Goal: Task Accomplishment & Management: Manage account settings

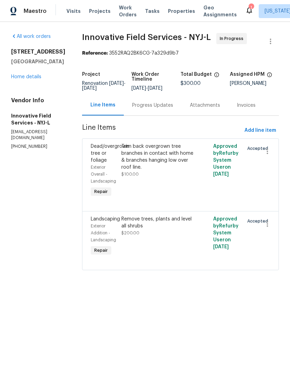
click at [170, 10] on span "Properties" at bounding box center [181, 11] width 27 height 7
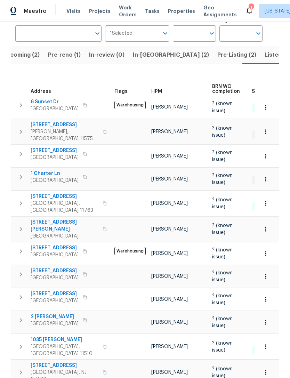
scroll to position [52, 0]
click at [48, 219] on span "1327 Dominic St" at bounding box center [65, 226] width 68 height 14
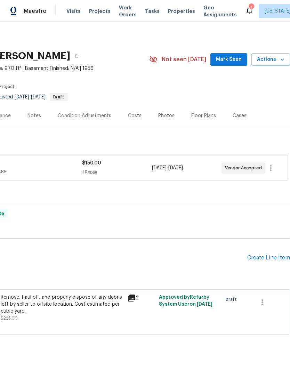
scroll to position [0, 103]
click at [270, 259] on div "Create Line Item" at bounding box center [268, 257] width 43 height 7
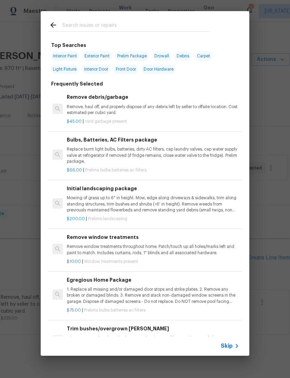
click at [187, 19] on div at bounding box center [129, 24] width 177 height 27
click at [179, 24] on input "text" at bounding box center [135, 26] width 147 height 10
type input "Land"
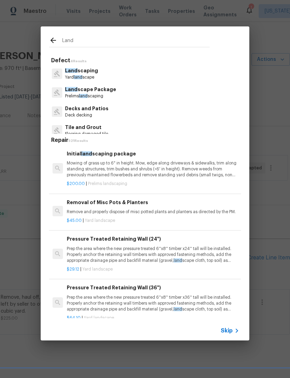
click at [90, 73] on p "Land scaping" at bounding box center [81, 70] width 33 height 7
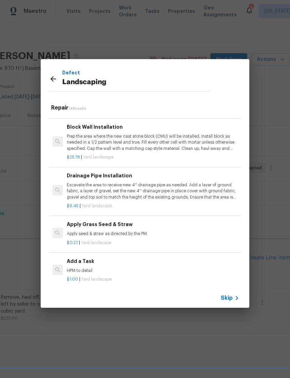
scroll to position [439, 0]
click at [81, 268] on p "HPM to detail" at bounding box center [153, 271] width 172 height 6
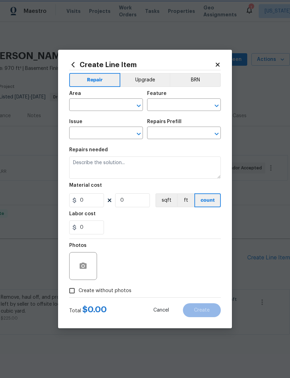
type input "Landscaping"
type input "Add a Task $1.00"
type textarea "HPM to detail"
type input "1"
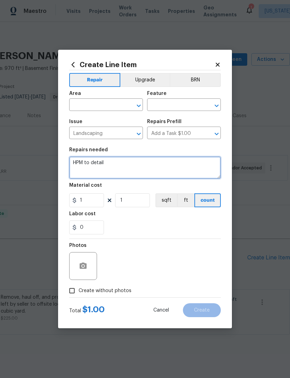
click at [144, 175] on textarea "HPM to detail" at bounding box center [145, 167] width 152 height 22
click at [103, 166] on textarea "HPM to detail" at bounding box center [145, 167] width 152 height 22
click at [103, 165] on textarea "HPM to detail" at bounding box center [145, 167] width 152 height 22
type textarea "Address the code violation by cutting all necessary trees, shrubs, remove all b…"
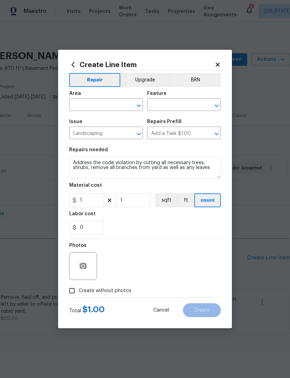
click at [115, 109] on input "text" at bounding box center [96, 105] width 54 height 11
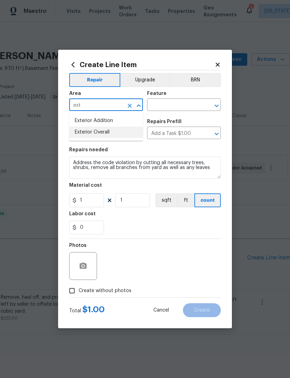
click at [128, 130] on li "Exterior Overall" at bounding box center [106, 131] width 74 height 11
type input "Exterior Overall"
click at [174, 107] on input "text" at bounding box center [174, 105] width 54 height 11
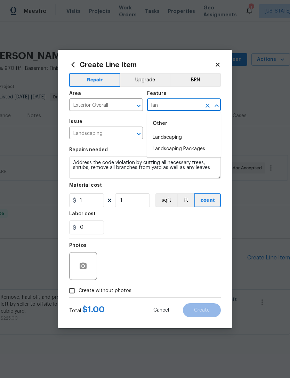
click at [203, 133] on li "Landscaping" at bounding box center [184, 137] width 74 height 11
type input "Landscaping"
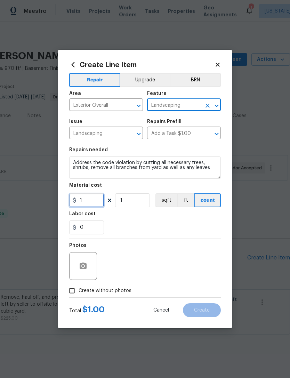
click at [98, 200] on input "1" at bounding box center [86, 200] width 35 height 14
type input "600"
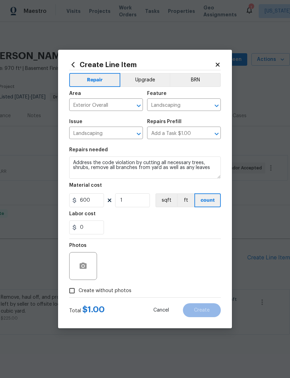
click at [190, 214] on div "Labor cost" at bounding box center [145, 215] width 152 height 9
click at [114, 297] on label "Create without photos" at bounding box center [98, 290] width 66 height 13
click at [79, 297] on input "Create without photos" at bounding box center [71, 290] width 13 height 13
checkbox input "true"
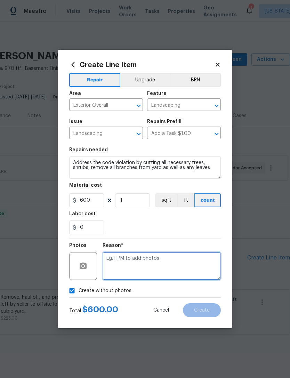
click at [150, 263] on textarea at bounding box center [162, 266] width 118 height 28
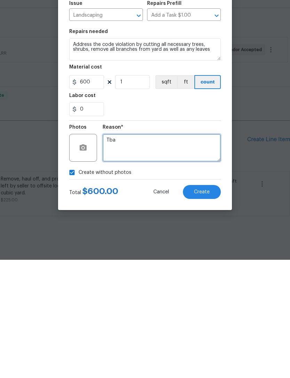
type textarea "Tba"
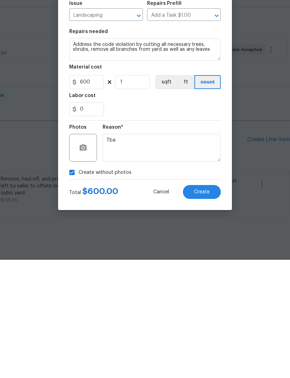
click at [211, 303] on button "Create" at bounding box center [202, 310] width 38 height 14
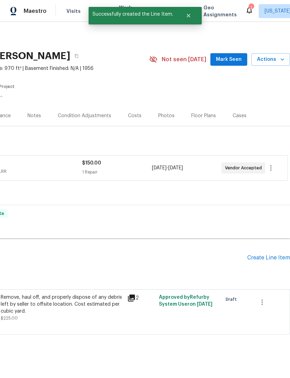
scroll to position [0, 0]
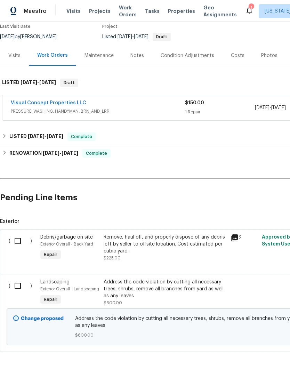
scroll to position [59, 0]
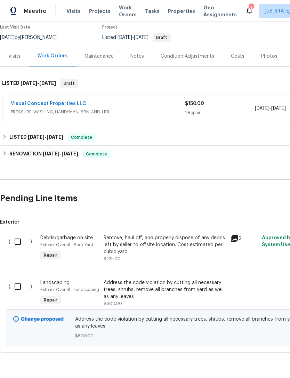
click at [21, 290] on input "checkbox" at bounding box center [20, 286] width 20 height 15
checkbox input "true"
click at [251, 358] on span "Create Work Order" at bounding box center [250, 360] width 46 height 9
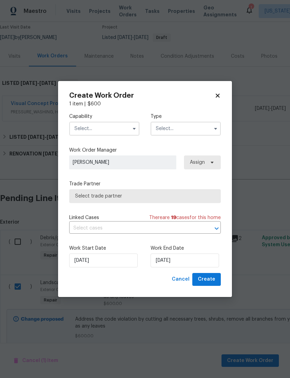
click at [126, 131] on input "text" at bounding box center [104, 129] width 70 height 14
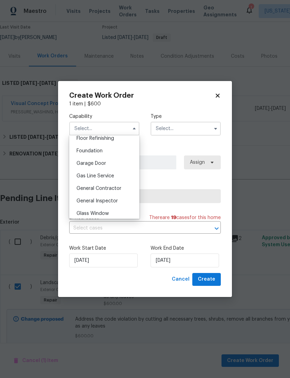
scroll to position [290, 0]
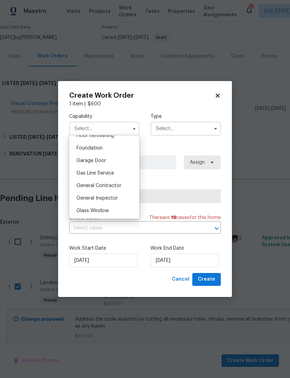
click at [121, 186] on div "General Contractor" at bounding box center [104, 185] width 67 height 13
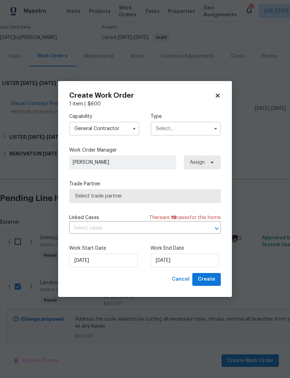
click at [192, 129] on input "text" at bounding box center [185, 129] width 70 height 14
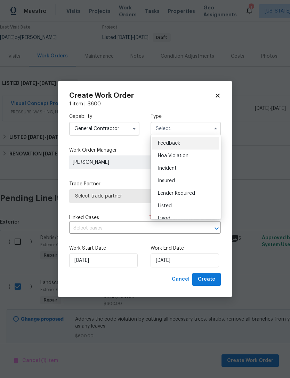
click at [118, 128] on input "General Contractor" at bounding box center [104, 129] width 70 height 14
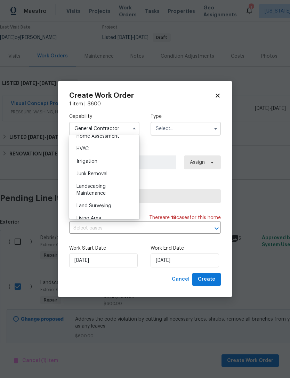
scroll to position [415, 0]
click at [122, 190] on div "Landscaping Maintenance" at bounding box center [104, 188] width 67 height 19
type input "Landscaping Maintenance"
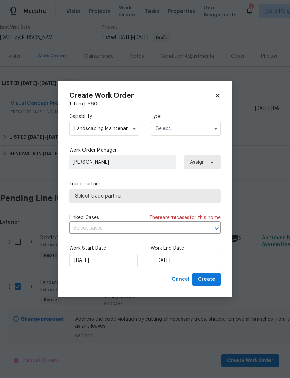
click at [200, 123] on input "text" at bounding box center [185, 129] width 70 height 14
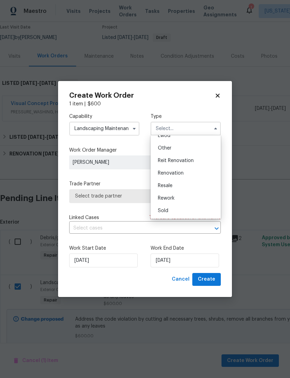
scroll to position [83, 0]
click at [188, 187] on div "Resale" at bounding box center [185, 185] width 67 height 13
type input "Resale"
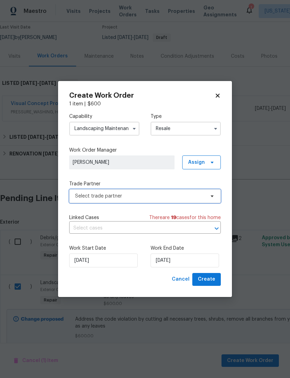
click at [175, 198] on span "Select trade partner" at bounding box center [140, 196] width 130 height 7
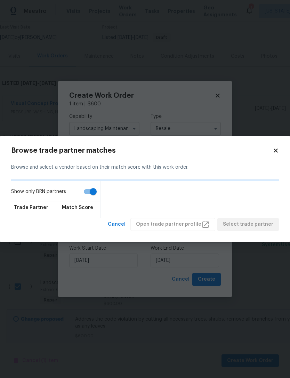
click at [92, 190] on input "Show only BRN partners" at bounding box center [93, 191] width 40 height 13
checkbox input "false"
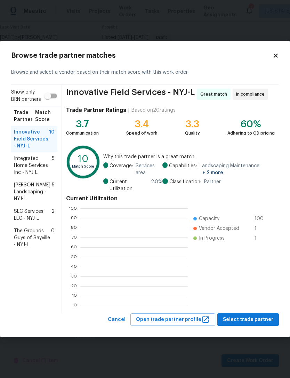
scroll to position [1, 1]
click at [251, 318] on span "Select trade partner" at bounding box center [248, 319] width 50 height 9
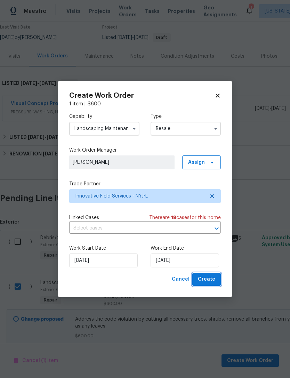
click at [213, 279] on span "Create" at bounding box center [206, 279] width 17 height 9
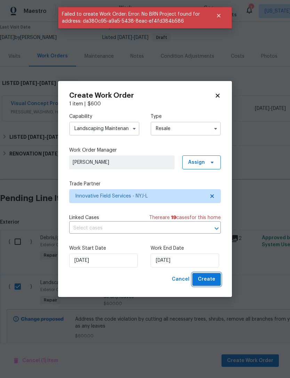
click at [207, 278] on span "Create" at bounding box center [206, 279] width 17 height 9
click at [207, 159] on span at bounding box center [211, 162] width 8 height 6
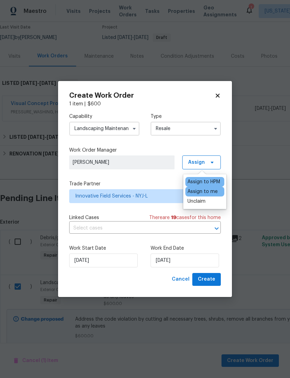
click at [212, 192] on div "Assign to me" at bounding box center [202, 191] width 30 height 7
click at [170, 263] on input "[DATE]" at bounding box center [184, 260] width 68 height 14
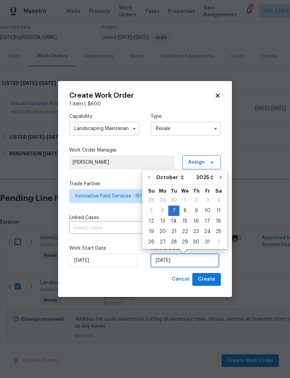
scroll to position [13, 0]
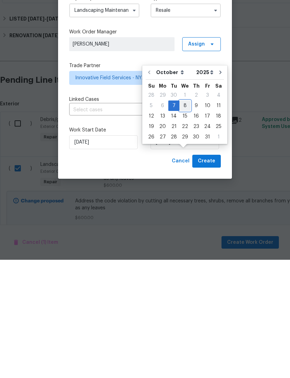
click at [187, 219] on div "8" at bounding box center [184, 224] width 11 height 10
type input "10/8/2025"
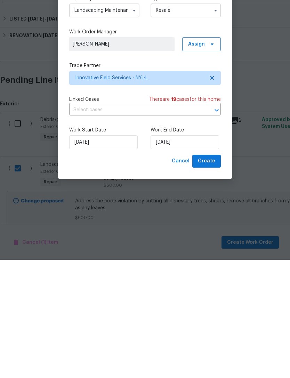
scroll to position [22, 0]
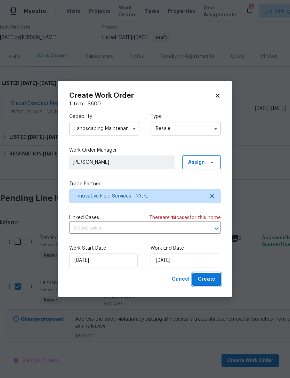
click at [215, 280] on span "Create" at bounding box center [206, 279] width 17 height 9
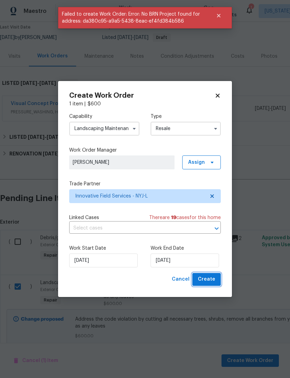
checkbox input "false"
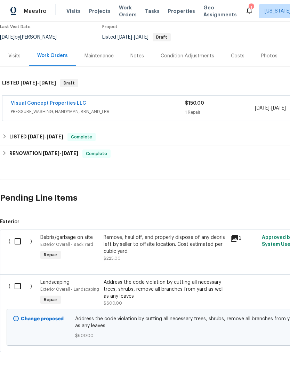
scroll to position [59, 0]
click at [20, 288] on input "checkbox" at bounding box center [20, 286] width 20 height 15
checkbox input "true"
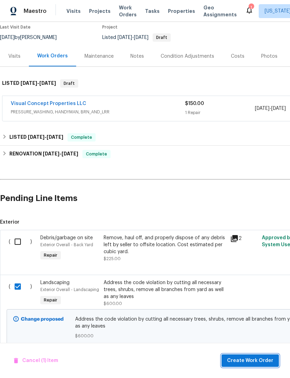
click at [274, 358] on button "Create Work Order" at bounding box center [249, 360] width 57 height 13
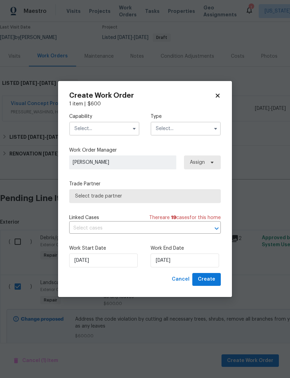
click at [114, 132] on input "text" at bounding box center [104, 129] width 70 height 14
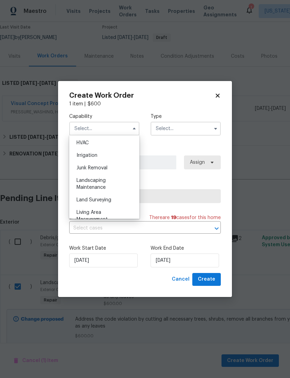
scroll to position [439, 0]
click at [98, 167] on span "Landscaping Maintenance" at bounding box center [90, 165] width 29 height 12
type input "Landscaping Maintenance"
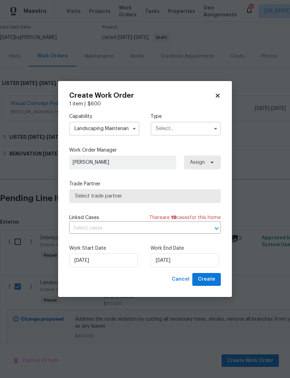
click at [122, 134] on input "Landscaping Maintenance" at bounding box center [104, 129] width 70 height 14
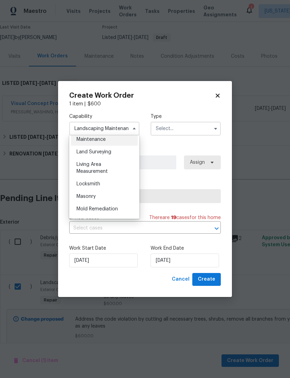
scroll to position [468, 0]
click at [167, 144] on div "Capability Landscaping Maintenance Agent Appliance Bathtub Resurfacing BRN And …" at bounding box center [145, 189] width 152 height 165
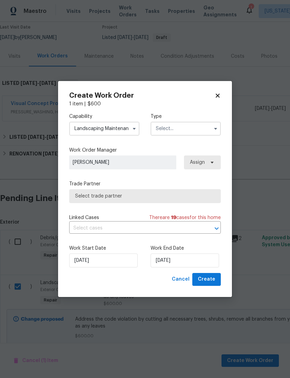
click at [169, 202] on span "Select trade partner" at bounding box center [145, 196] width 152 height 14
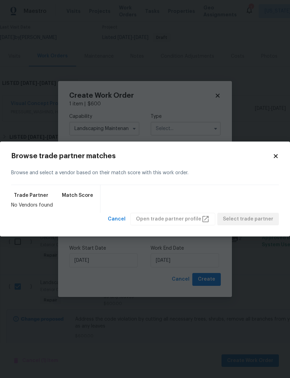
click at [202, 130] on body "Maestro Visits Projects Work Orders Tasks Properties Geo Assignments 1 New York…" at bounding box center [145, 189] width 290 height 378
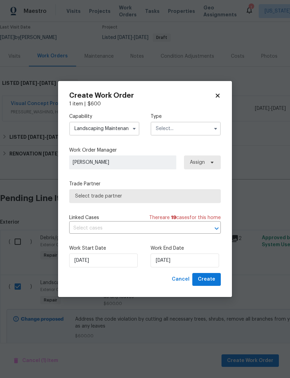
click at [203, 126] on input "text" at bounding box center [185, 129] width 70 height 14
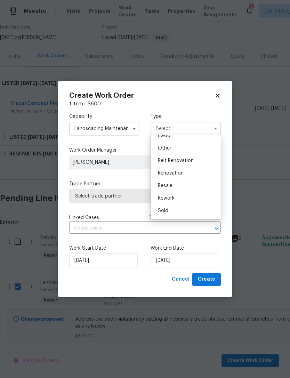
scroll to position [83, 0]
click at [189, 184] on div "Resale" at bounding box center [185, 185] width 67 height 13
type input "Resale"
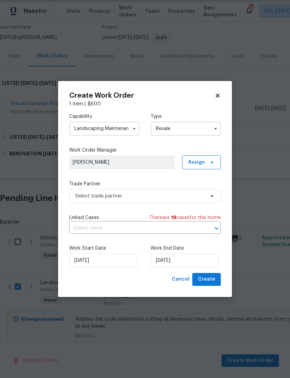
scroll to position [0, 0]
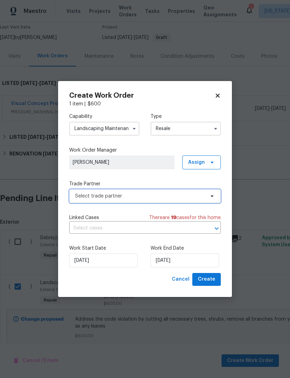
click at [169, 196] on span "Select trade partner" at bounding box center [140, 196] width 130 height 7
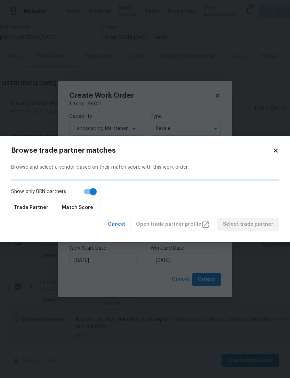
click at [90, 186] on input "Show only BRN partners" at bounding box center [93, 191] width 40 height 13
checkbox input "false"
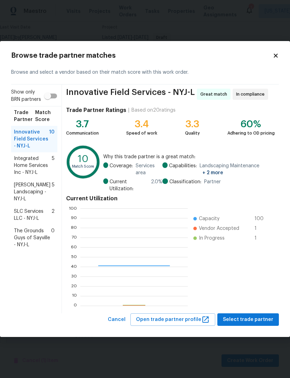
scroll to position [97, 107]
click at [249, 319] on span "Select trade partner" at bounding box center [248, 319] width 50 height 9
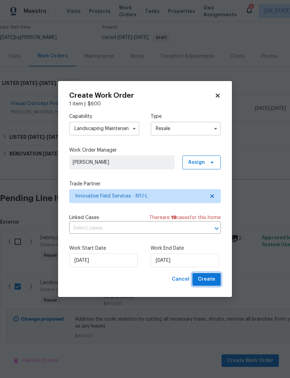
click at [212, 279] on span "Create" at bounding box center [206, 279] width 17 height 9
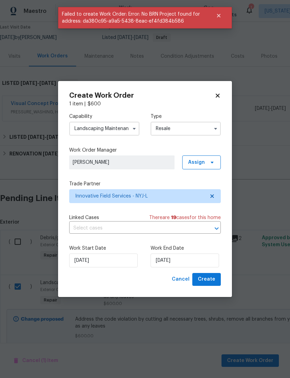
click at [207, 127] on input "Resale" at bounding box center [185, 129] width 70 height 14
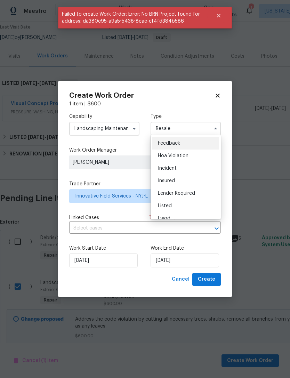
click at [196, 202] on div "Listed" at bounding box center [185, 205] width 67 height 13
type input "Listed"
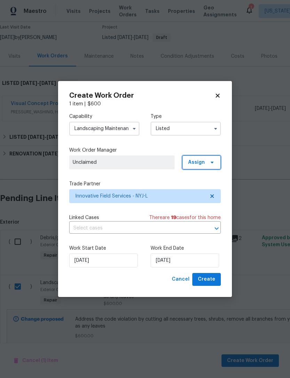
click at [213, 161] on icon at bounding box center [212, 162] width 6 height 6
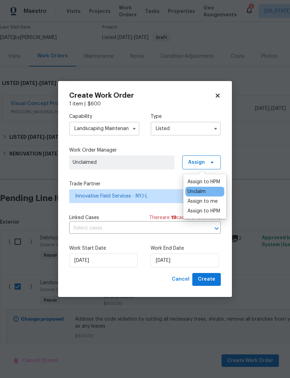
click at [209, 191] on div "Unclaim" at bounding box center [204, 192] width 39 height 10
click at [214, 182] on div "Assign to HPM" at bounding box center [203, 181] width 33 height 7
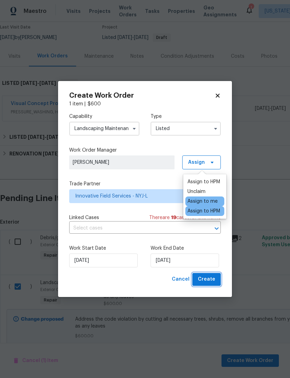
click at [212, 276] on span "Create" at bounding box center [206, 279] width 17 height 9
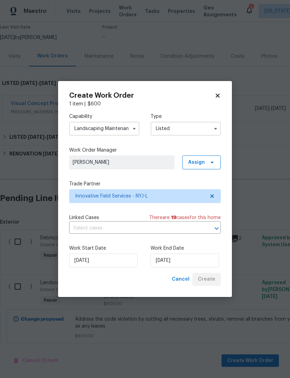
checkbox input "false"
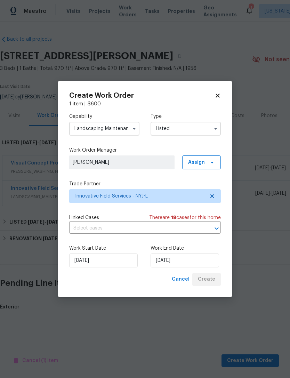
scroll to position [0, 0]
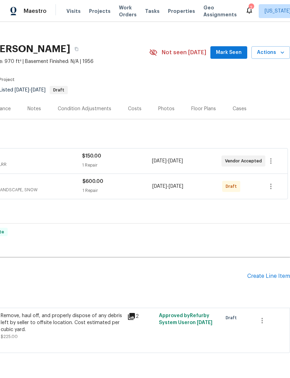
scroll to position [7, 103]
click at [269, 183] on icon "button" at bounding box center [271, 186] width 8 height 8
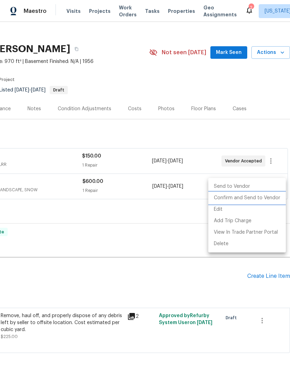
click at [253, 197] on li "Confirm and Send to Vendor" at bounding box center [246, 197] width 77 height 11
